Goal: Task Accomplishment & Management: Use online tool/utility

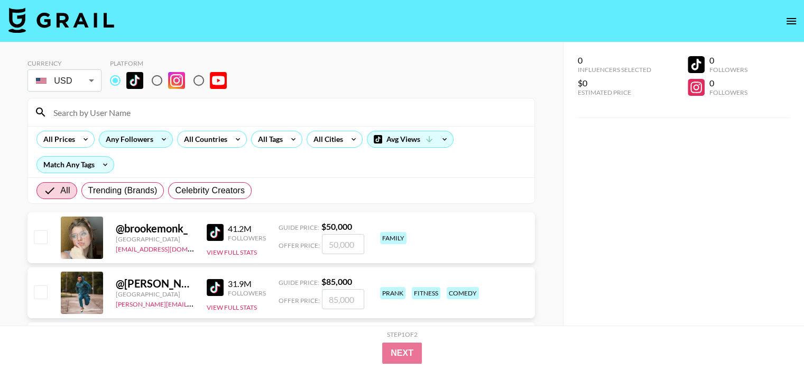
click at [150, 131] on div "Any Followers" at bounding box center [136, 139] width 74 height 17
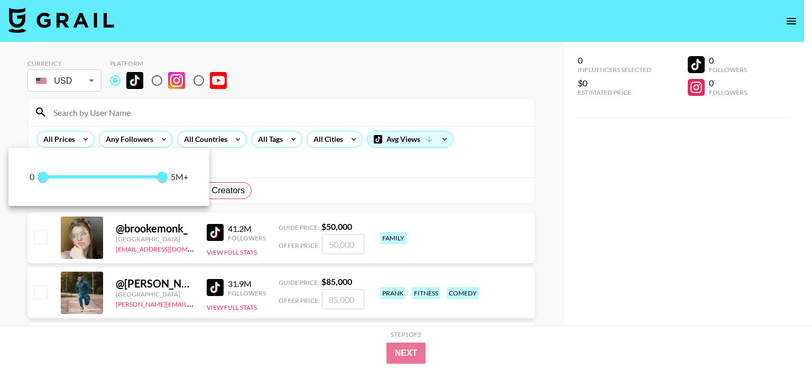
click at [150, 141] on div at bounding box center [406, 184] width 812 height 368
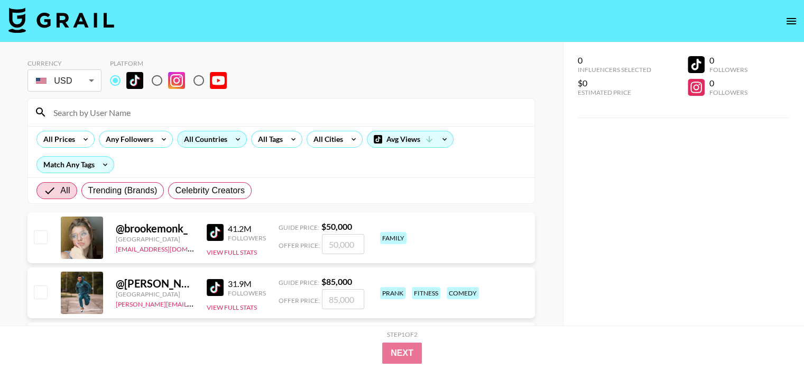
click at [220, 140] on div "All Countries" at bounding box center [204, 139] width 52 height 16
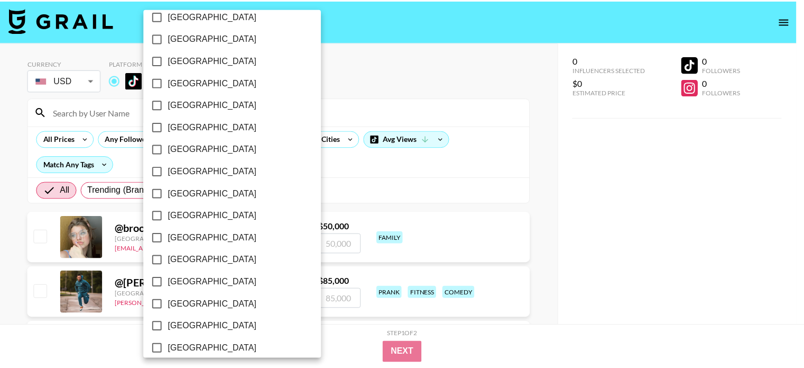
scroll to position [865, 0]
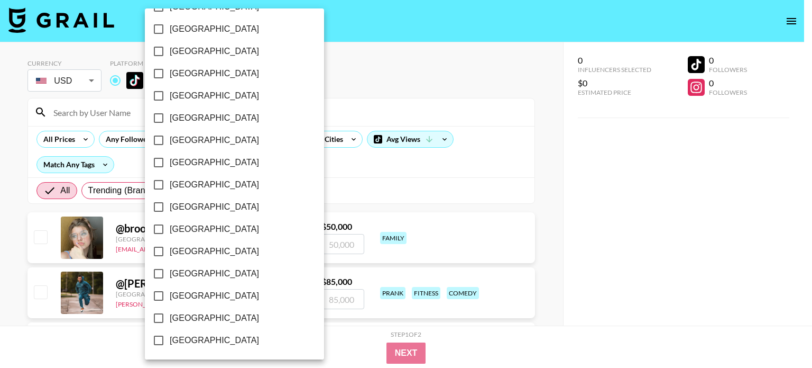
click at [220, 314] on span "[GEOGRAPHIC_DATA]" at bounding box center [214, 318] width 89 height 13
click at [170, 314] on input "[GEOGRAPHIC_DATA]" at bounding box center [159, 318] width 22 height 22
checkbox input "true"
drag, startPoint x: 743, startPoint y: 206, endPoint x: 637, endPoint y: 157, distance: 116.2
click at [743, 206] on div at bounding box center [406, 184] width 812 height 368
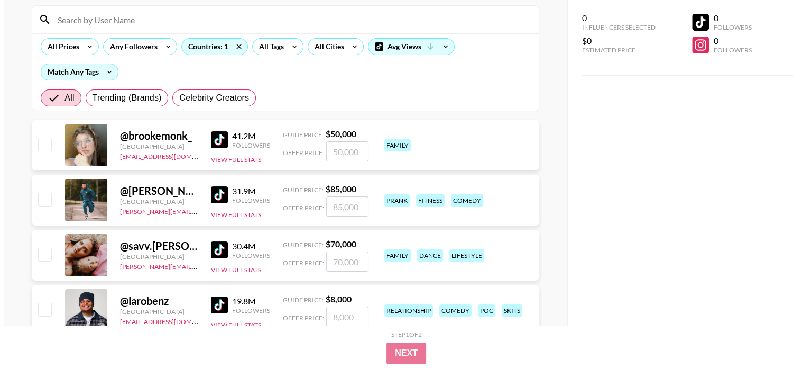
scroll to position [0, 0]
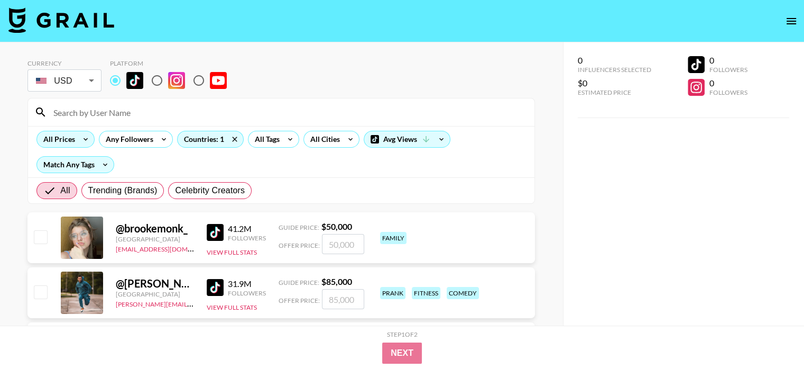
click at [85, 143] on icon at bounding box center [85, 139] width 17 height 16
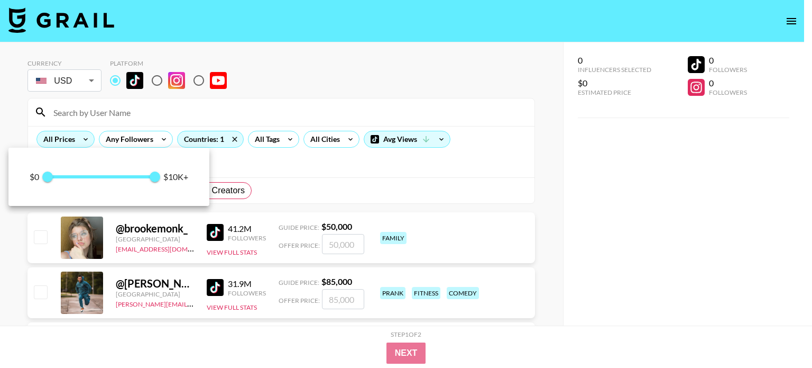
click at [85, 143] on div at bounding box center [406, 184] width 812 height 368
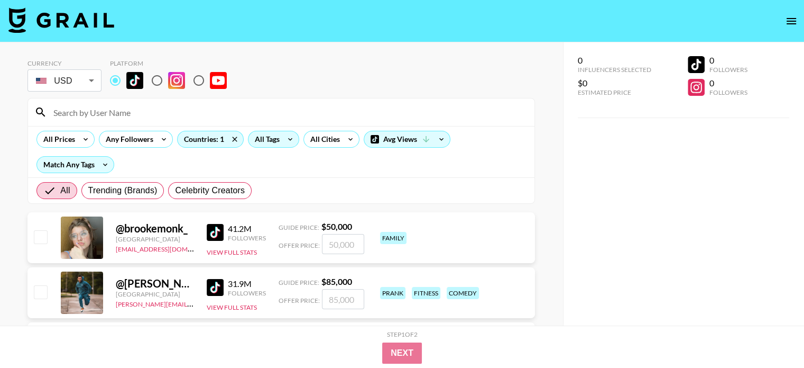
click at [277, 139] on div "All Tags" at bounding box center [265, 139] width 33 height 16
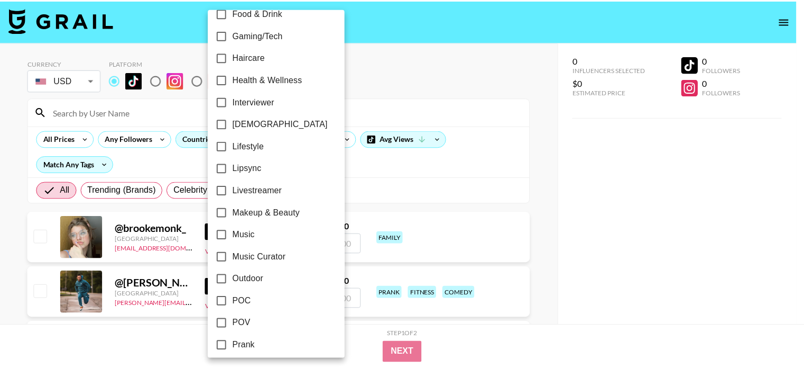
scroll to position [423, 0]
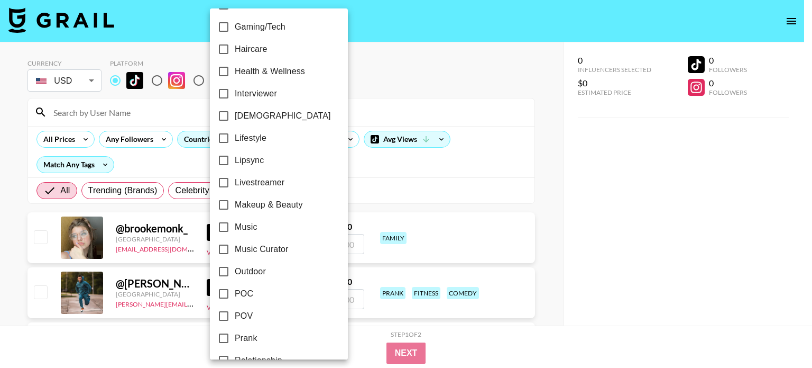
click at [288, 196] on label "Makeup & Beauty" at bounding box center [272, 205] width 118 height 22
click at [235, 196] on input "Makeup & Beauty" at bounding box center [224, 205] width 22 height 22
checkbox input "true"
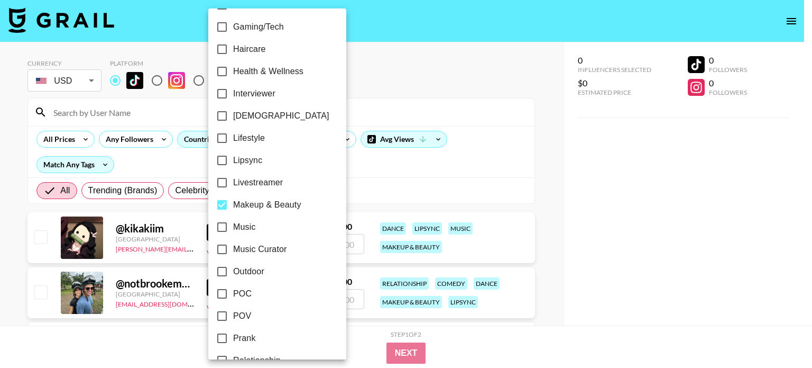
click at [450, 176] on div at bounding box center [406, 184] width 812 height 368
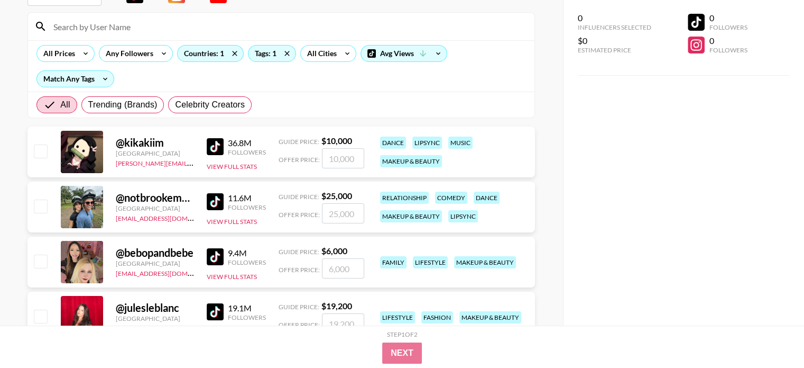
scroll to position [106, 0]
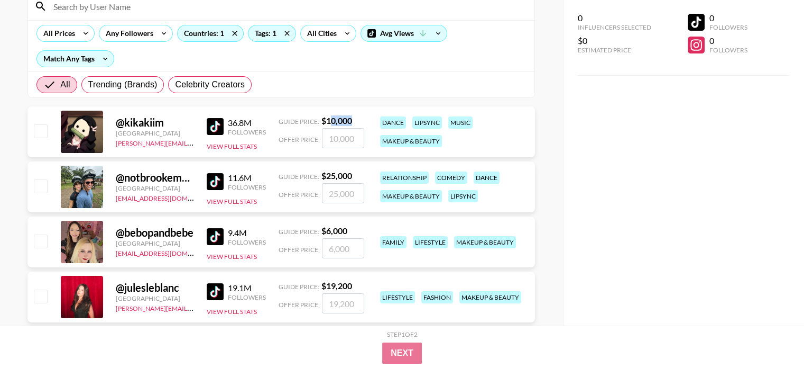
drag, startPoint x: 330, startPoint y: 117, endPoint x: 353, endPoint y: 119, distance: 23.9
click at [354, 119] on div "Guide Price: $ 10,000" at bounding box center [322, 120] width 86 height 11
click at [281, 114] on div "@ kikakiim [GEOGRAPHIC_DATA] [PERSON_NAME][EMAIL_ADDRESS][DOMAIN_NAME] 36.8M Fo…" at bounding box center [282, 131] width 508 height 51
drag, startPoint x: 260, startPoint y: 124, endPoint x: 182, endPoint y: 124, distance: 78.3
click at [184, 124] on div "@ kikakiim [GEOGRAPHIC_DATA] [PERSON_NAME][EMAIL_ADDRESS][DOMAIN_NAME] 36.8M Fo…" at bounding box center [282, 131] width 508 height 51
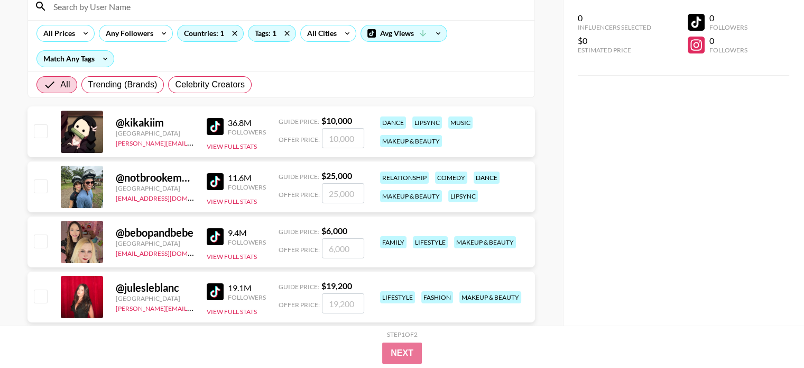
click at [151, 125] on div "@ kikakiim" at bounding box center [155, 122] width 78 height 13
click at [213, 125] on img at bounding box center [215, 126] width 17 height 17
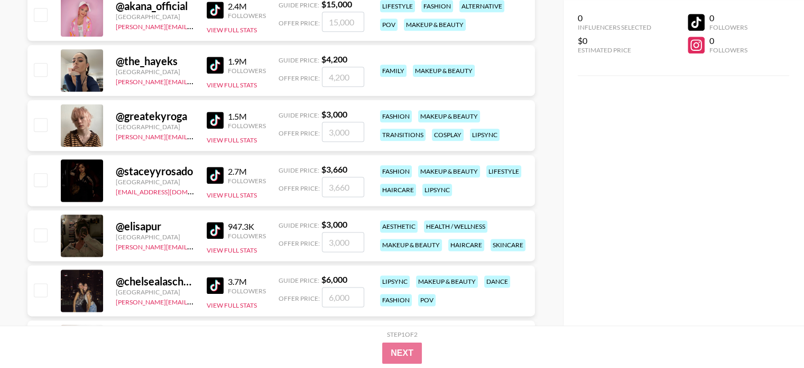
scroll to position [1428, 0]
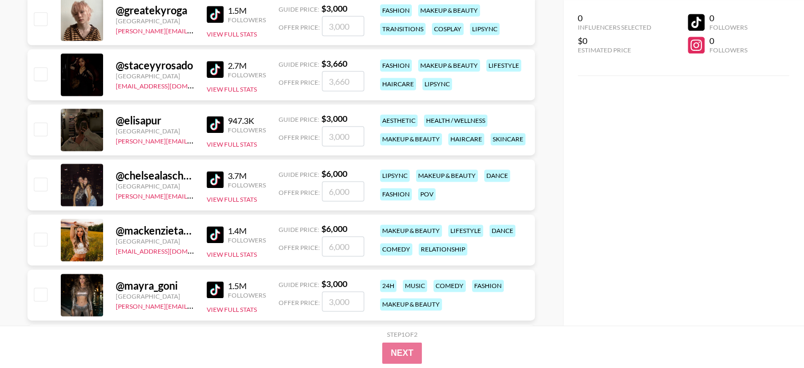
click at [219, 66] on img at bounding box center [215, 69] width 17 height 17
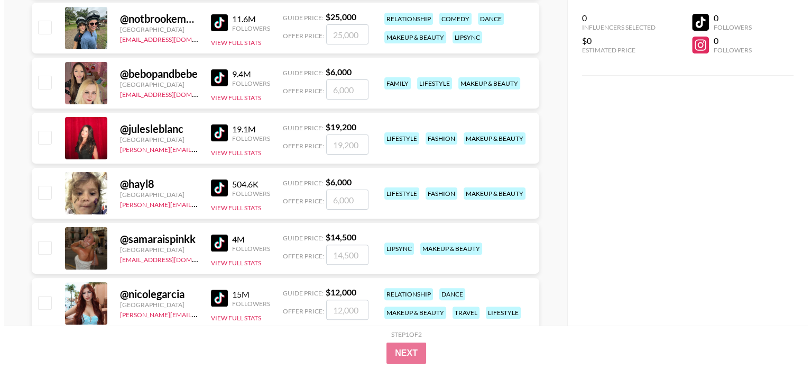
scroll to position [0, 0]
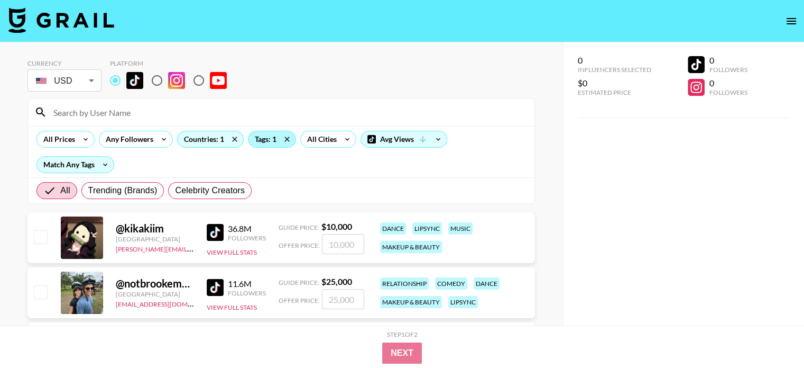
click at [258, 137] on div "Tags: 1" at bounding box center [272, 139] width 47 height 16
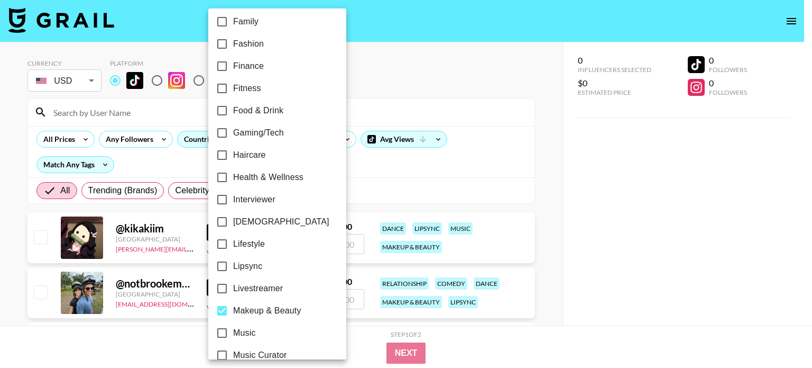
scroll to position [423, 0]
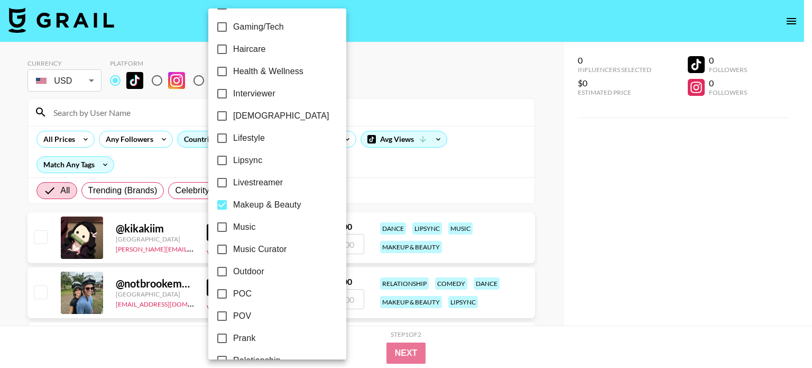
click at [266, 50] on span "Haircare" at bounding box center [249, 49] width 33 height 13
click at [233, 50] on input "Haircare" at bounding box center [222, 49] width 22 height 22
checkbox input "true"
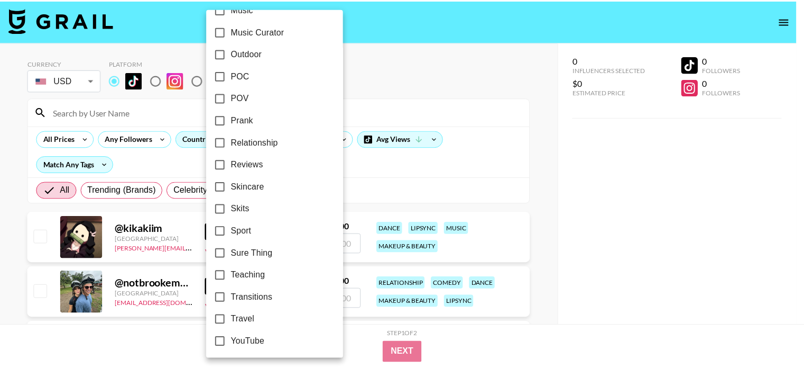
scroll to position [643, 0]
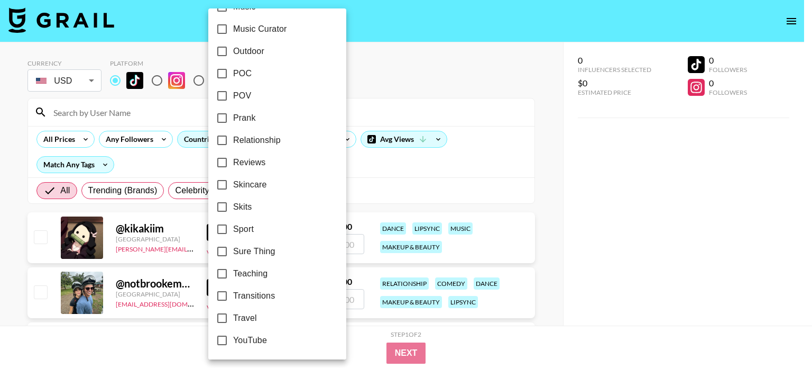
click at [279, 182] on label "Skincare" at bounding box center [270, 184] width 118 height 22
click at [233, 182] on input "Skincare" at bounding box center [222, 184] width 22 height 22
checkbox input "true"
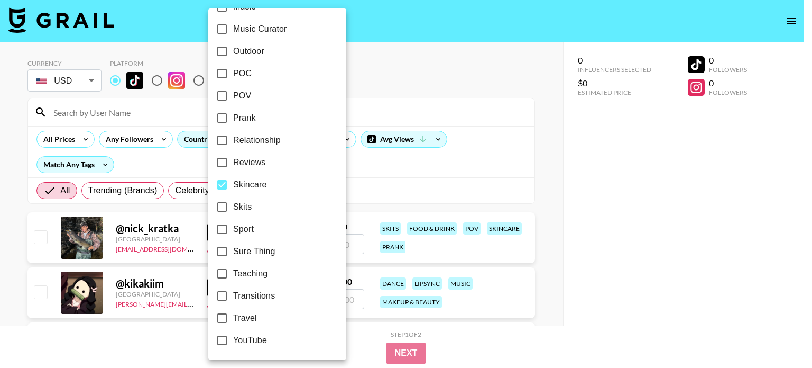
click at [390, 172] on div at bounding box center [406, 184] width 812 height 368
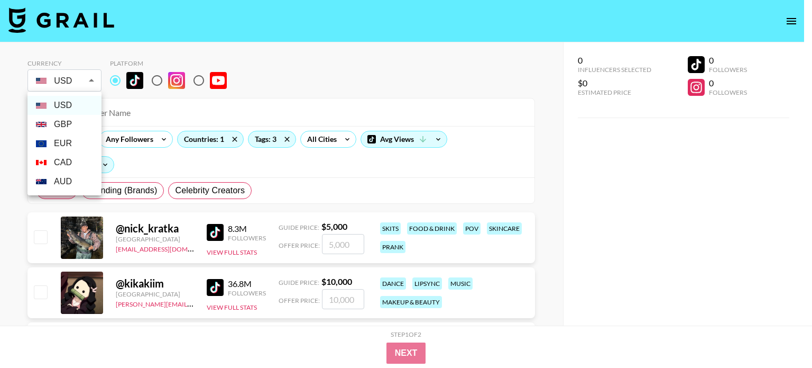
click at [80, 84] on div at bounding box center [406, 184] width 812 height 368
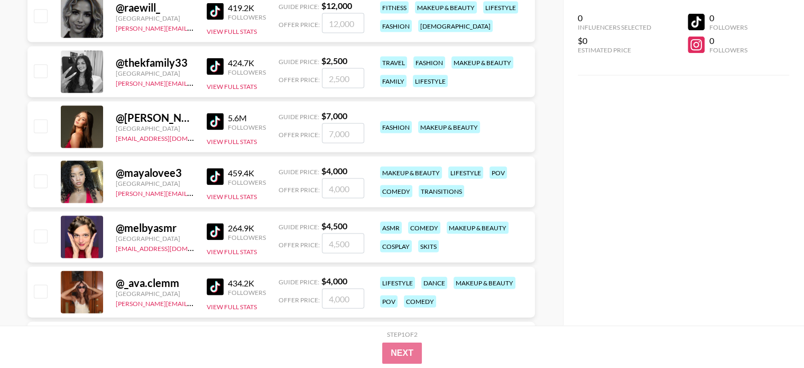
scroll to position [2274, 0]
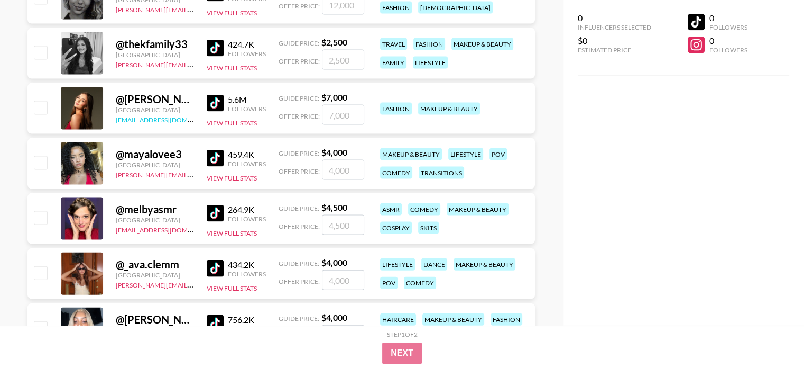
click at [170, 118] on link "[EMAIL_ADDRESS][DOMAIN_NAME]" at bounding box center [169, 119] width 106 height 10
click at [648, 269] on div "0 Influencers Selected $0 Estimated Price 0 Followers 0 Followers" at bounding box center [683, 162] width 241 height 325
click at [220, 103] on img at bounding box center [215, 103] width 17 height 17
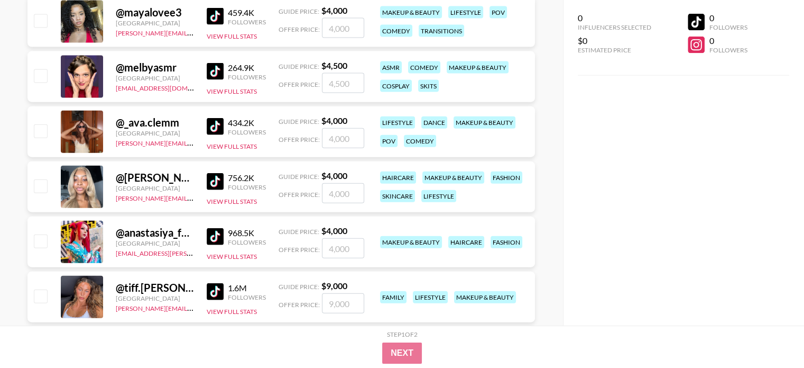
scroll to position [2433, 0]
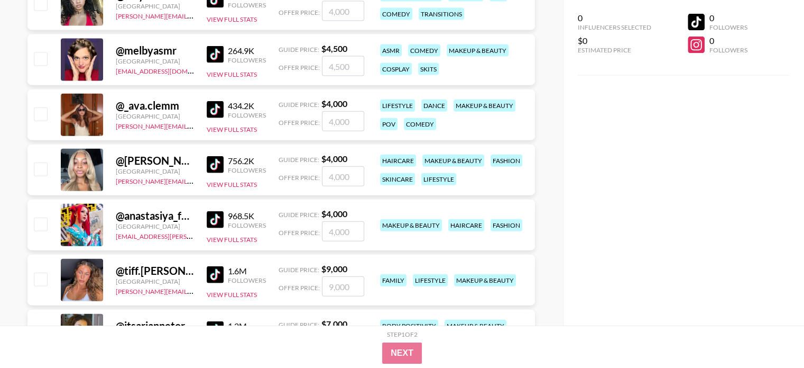
click at [208, 109] on img at bounding box center [215, 109] width 17 height 17
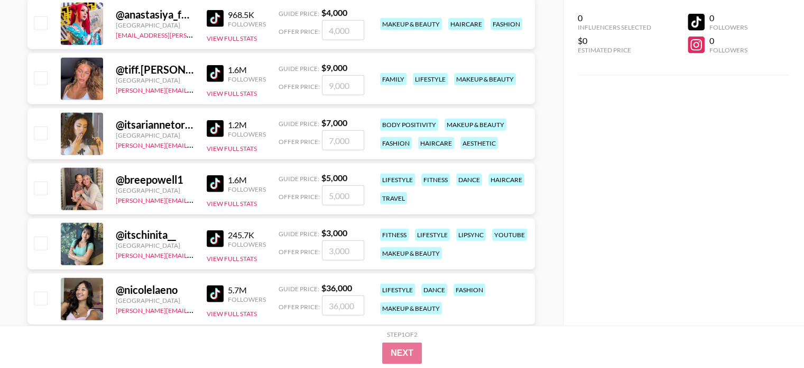
scroll to position [2750, 0]
